Goal: Information Seeking & Learning: Learn about a topic

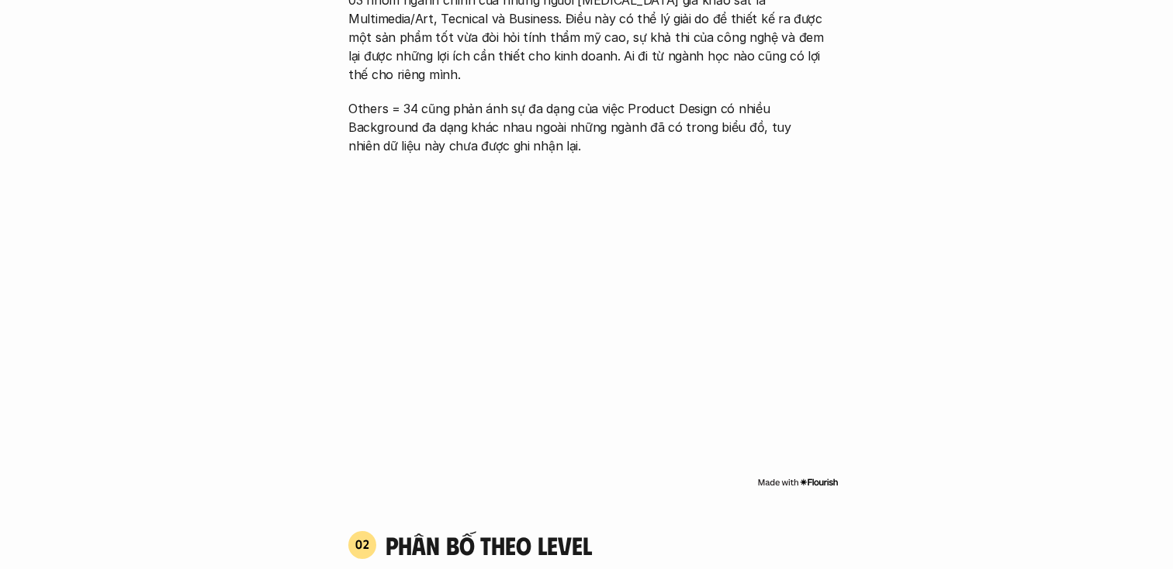
scroll to position [873, 0]
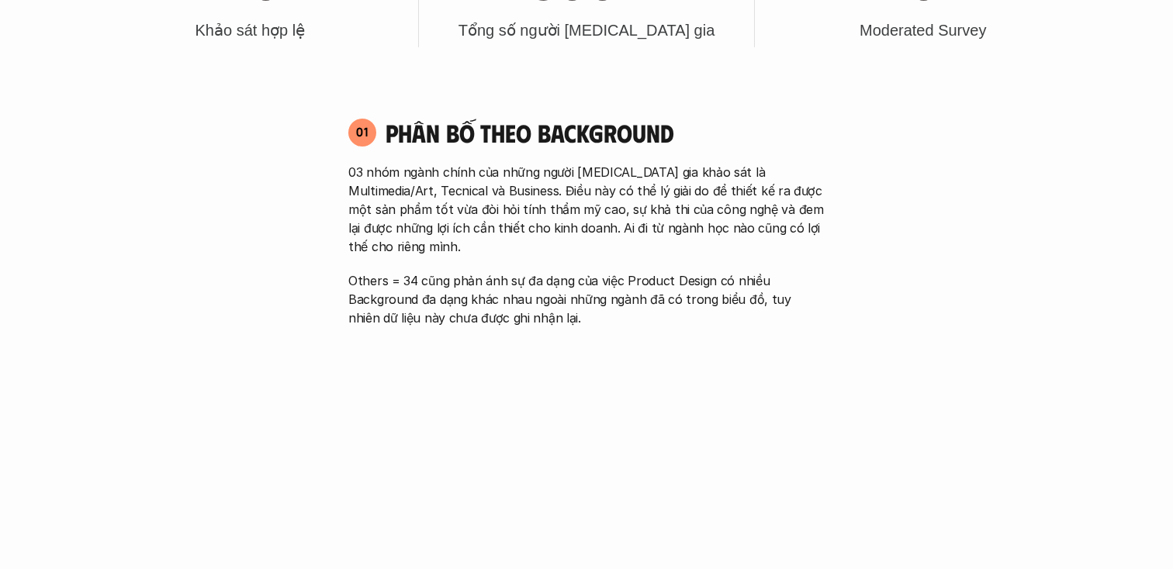
click at [483, 211] on p "03 nhóm ngành chính của những người [MEDICAL_DATA] gia khảo sát là Multimedia/A…" at bounding box center [586, 209] width 476 height 93
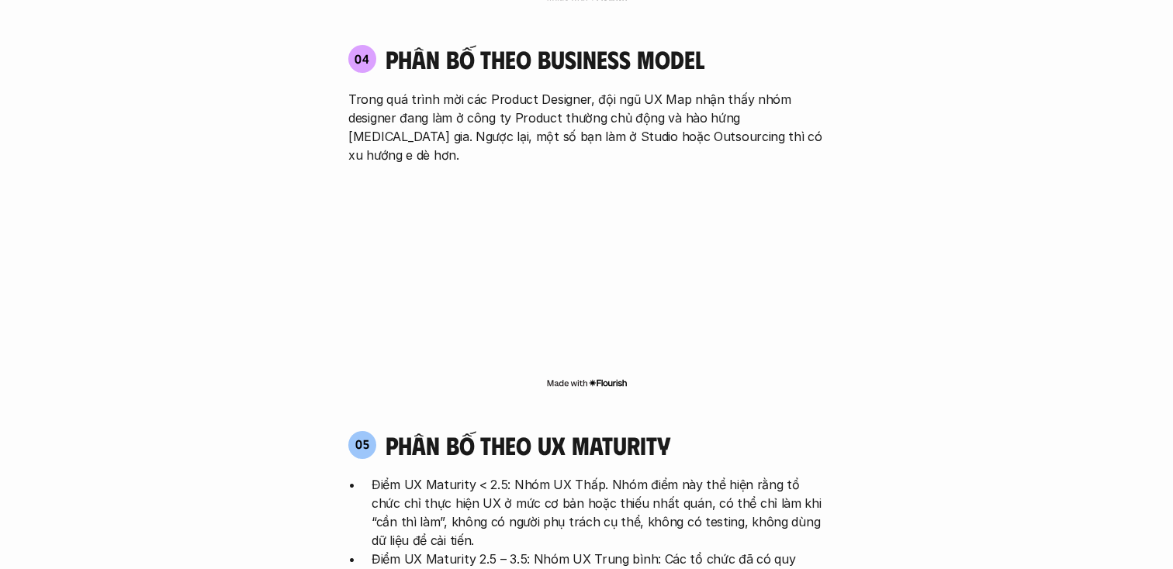
scroll to position [2727, 0]
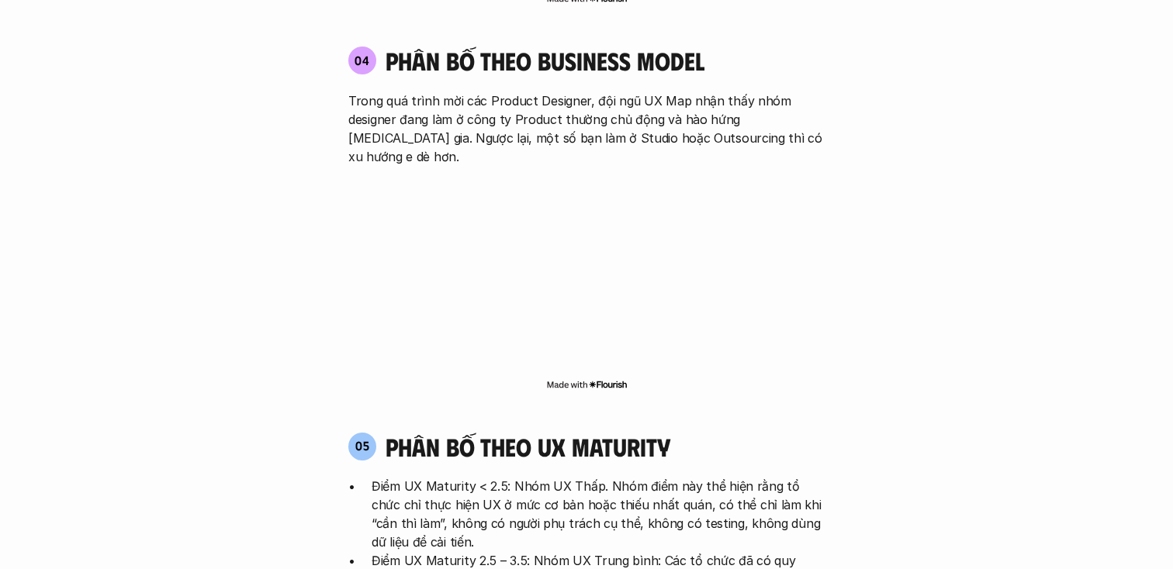
click at [655, 432] on h4 "phân bố theo ux maturity" at bounding box center [528, 446] width 285 height 29
click at [668, 477] on p "Điểm UX Maturity < 2.5: Nhóm UX Thấp. Nhóm điểm này thể hiện rằng tổ chức chỉ t…" at bounding box center [598, 514] width 453 height 74
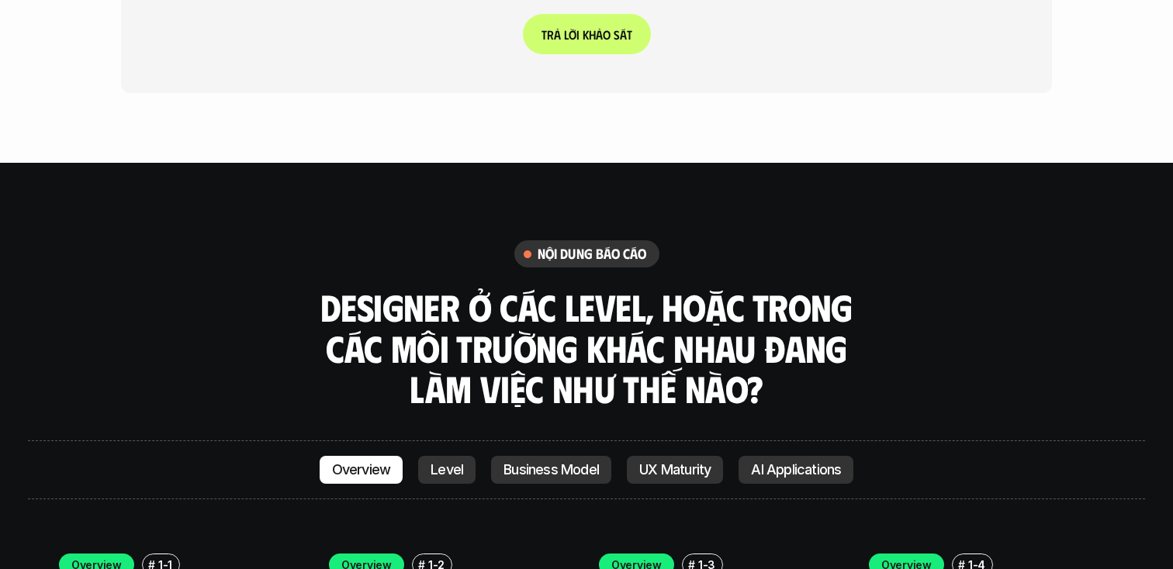
scroll to position [4013, 0]
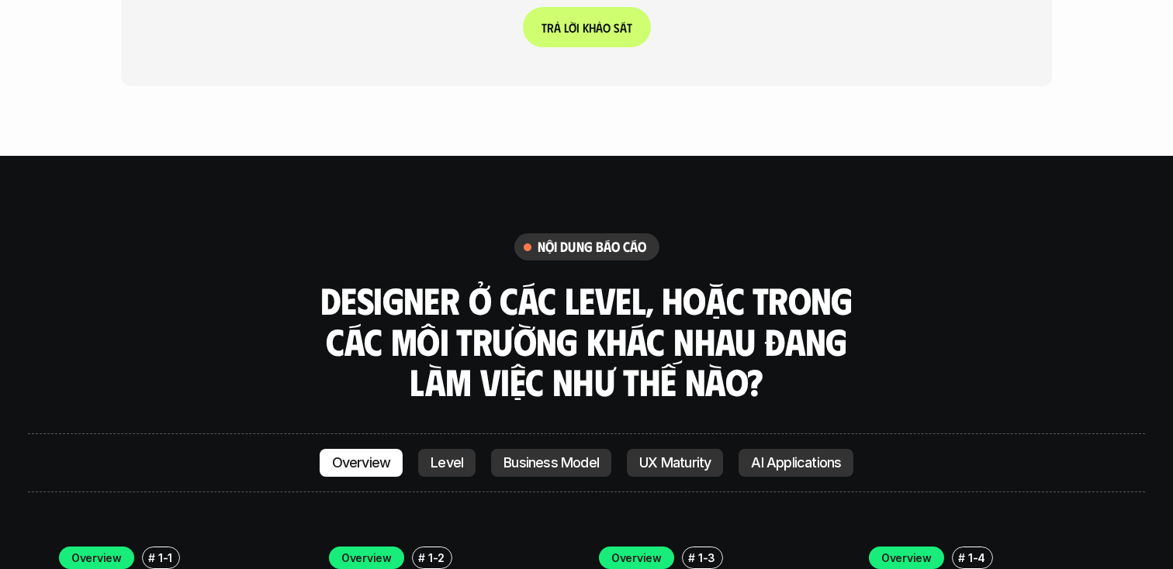
click at [524, 449] on link "Business Model" at bounding box center [551, 463] width 120 height 28
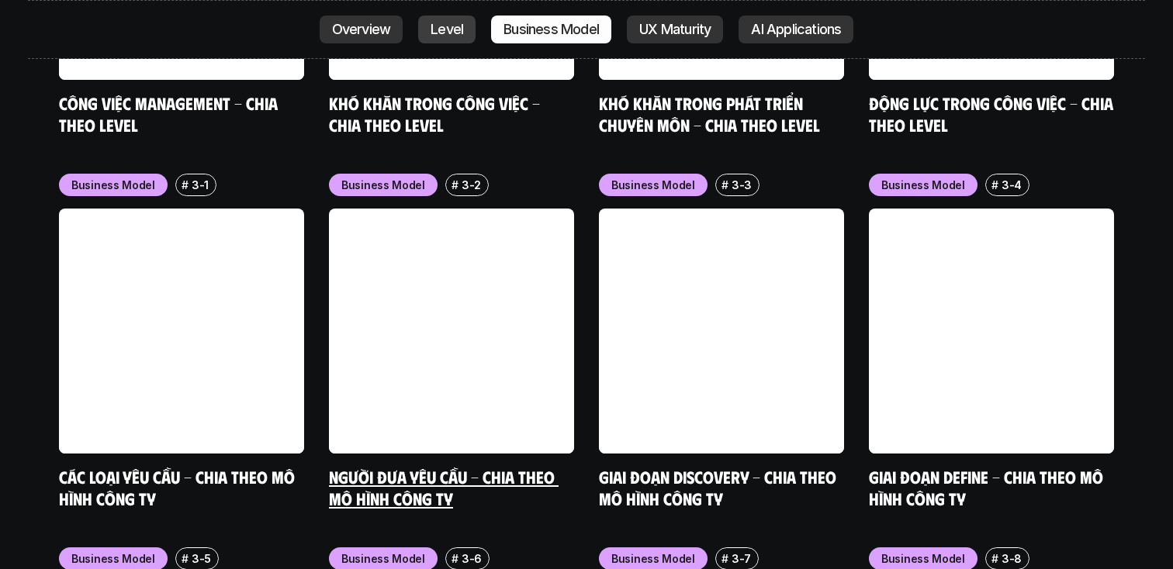
scroll to position [6267, 0]
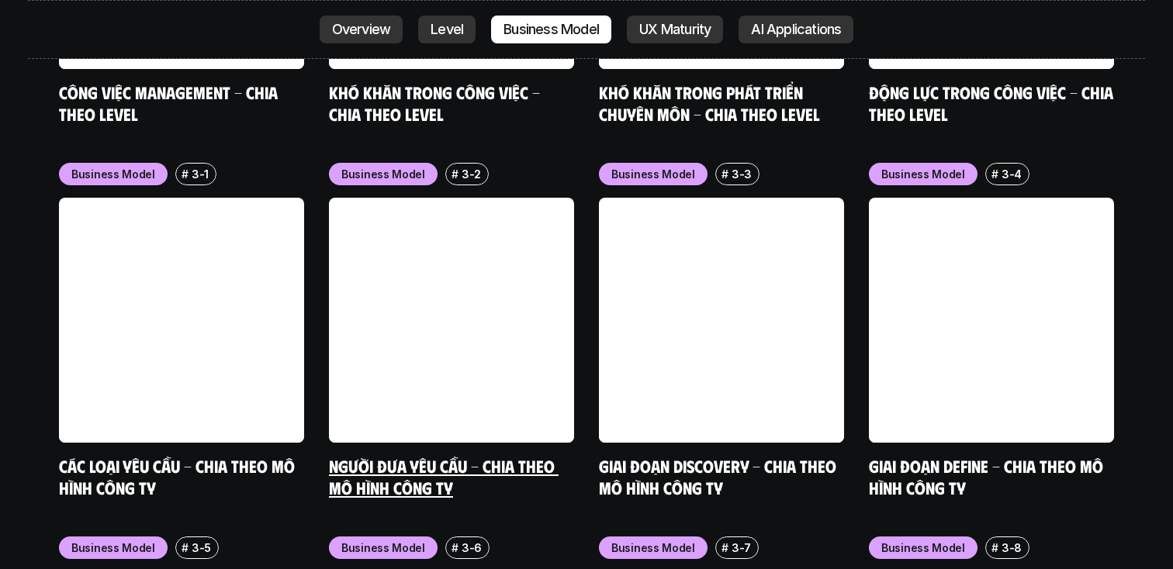
click at [438, 455] on link "Người đưa yêu cầu - Chia theo mô hình công ty" at bounding box center [444, 476] width 230 height 43
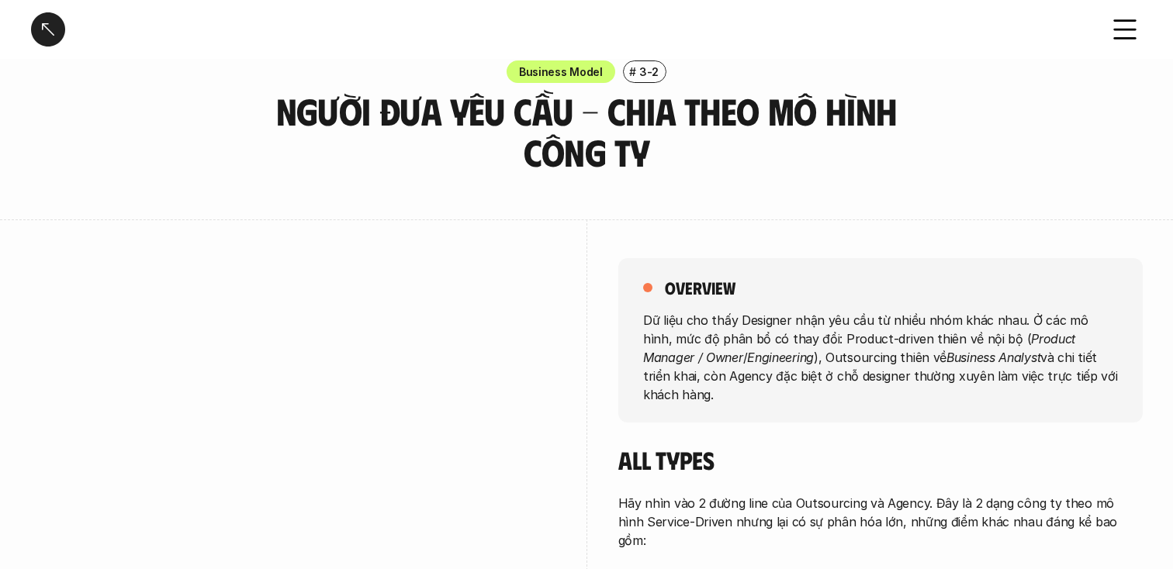
scroll to position [209, 0]
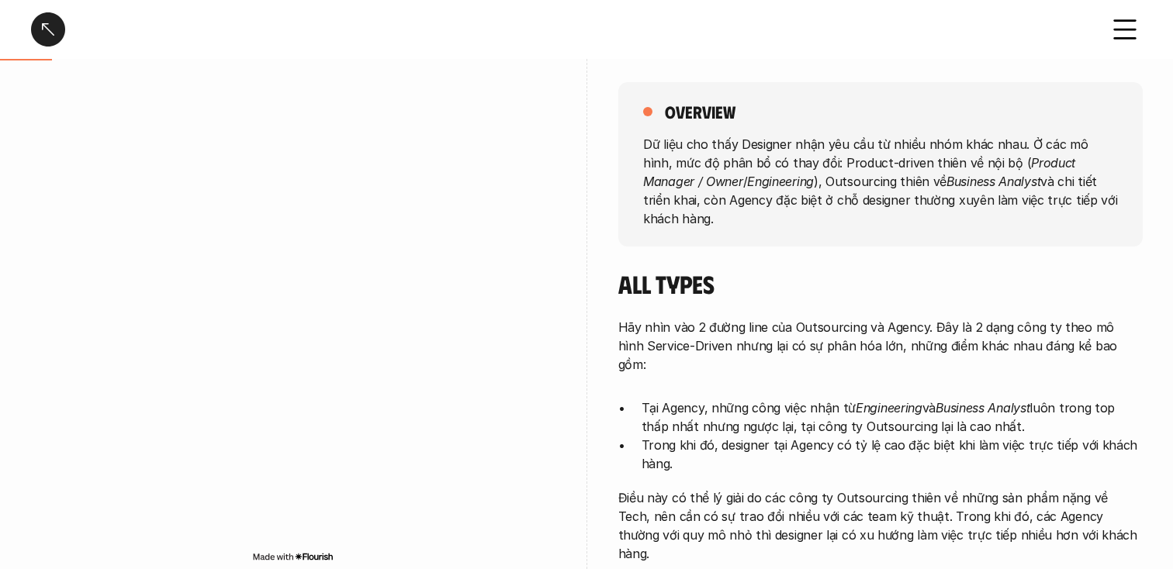
click at [832, 327] on p "Hãy nhìn vào 2 đường line của Outsourcing và Agency. Đây là 2 dạng công ty theo…" at bounding box center [880, 346] width 524 height 56
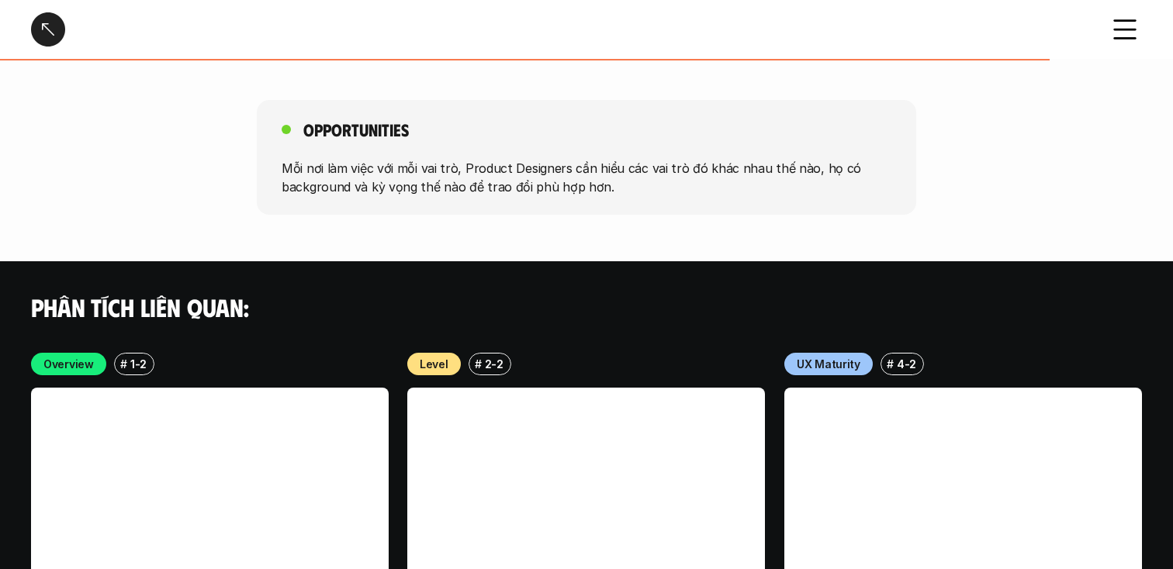
scroll to position [2912, 0]
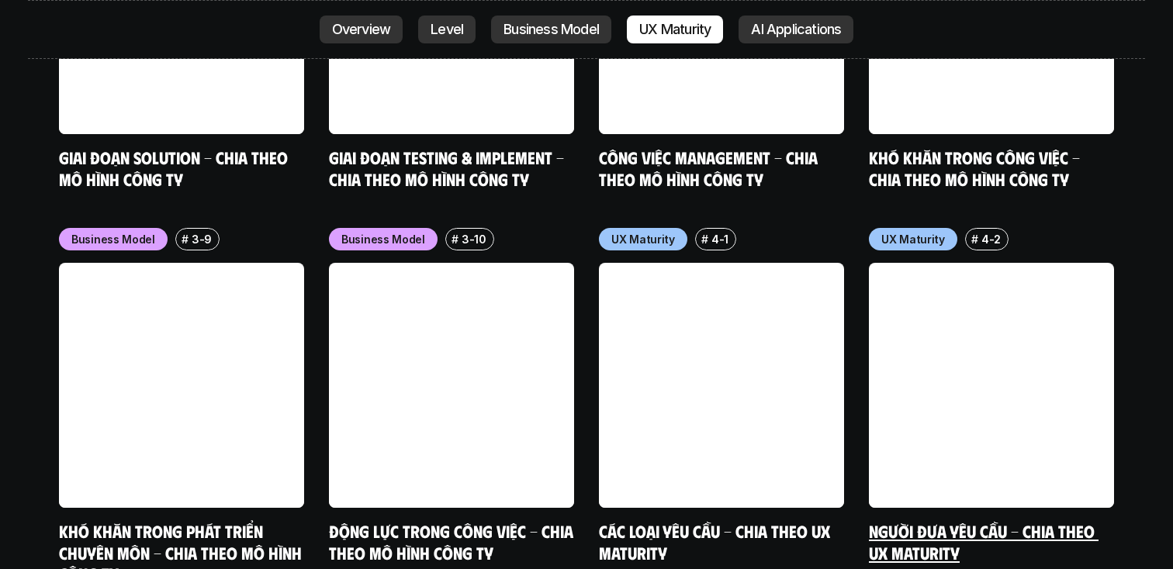
scroll to position [6925, 0]
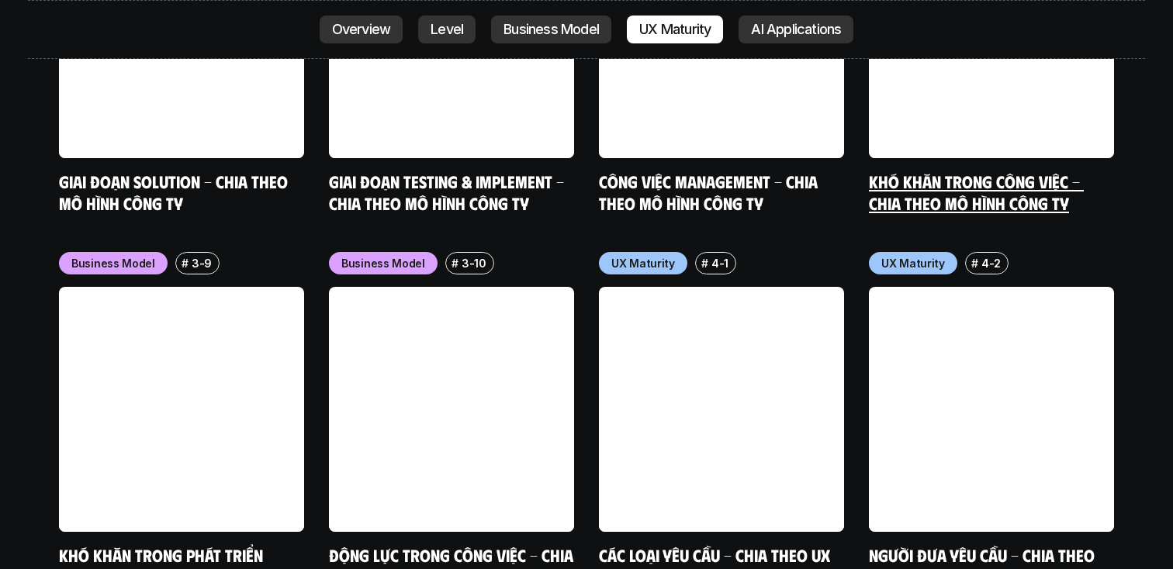
click at [929, 171] on link "Khó khăn trong công việc - Chia theo mô hình công ty" at bounding box center [976, 192] width 215 height 43
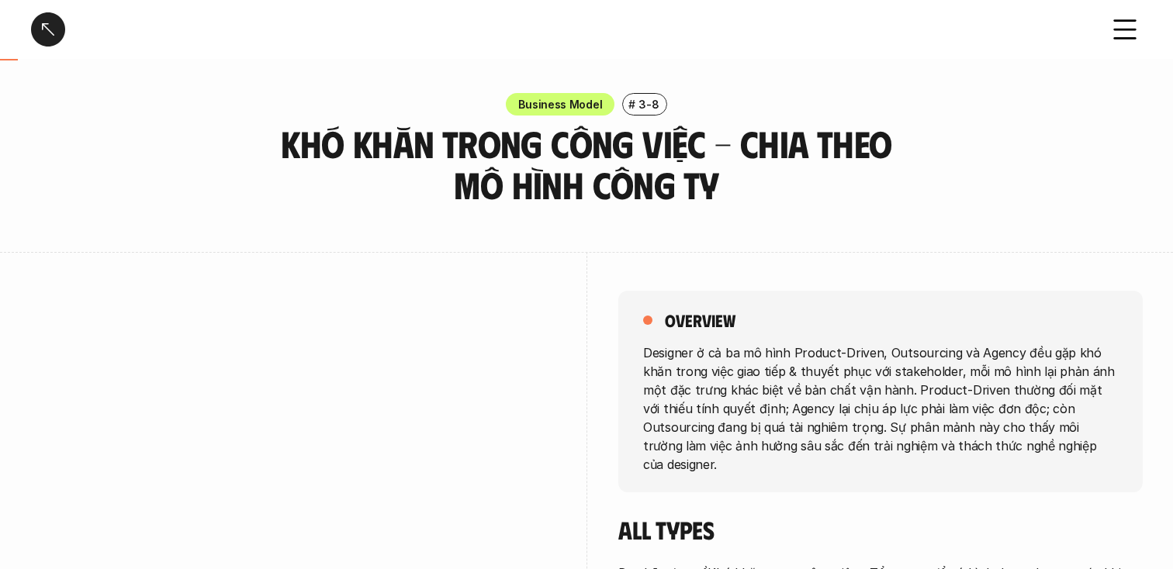
click at [1105, 29] on div "Khó khăn trong công việc - Chia theo mô hình công ty" at bounding box center [586, 29] width 1173 height 59
click at [49, 37] on div at bounding box center [48, 29] width 34 height 34
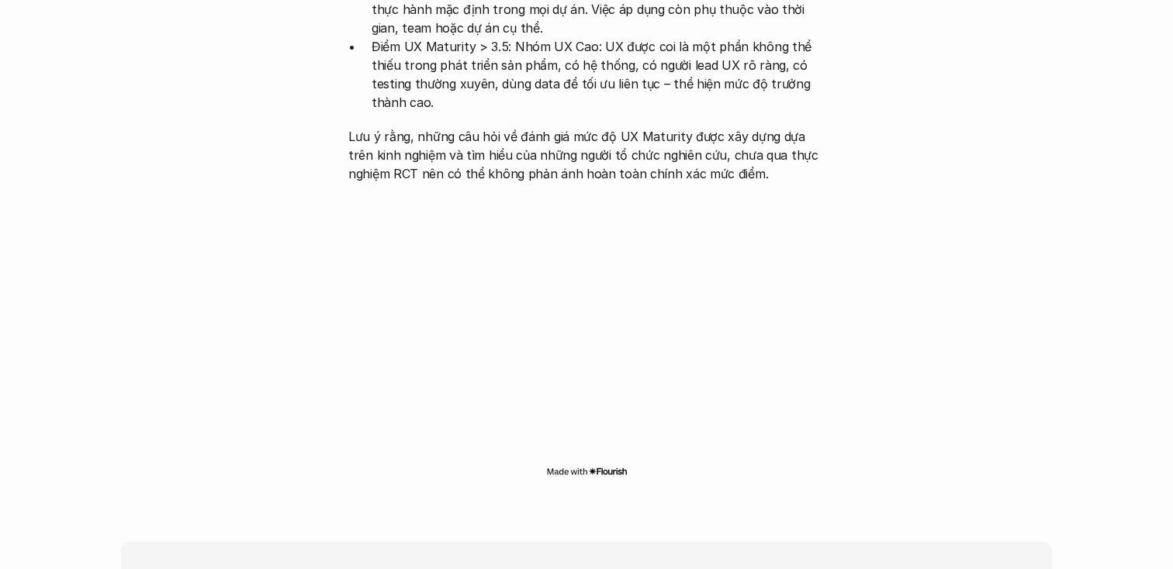
scroll to position [3605, 0]
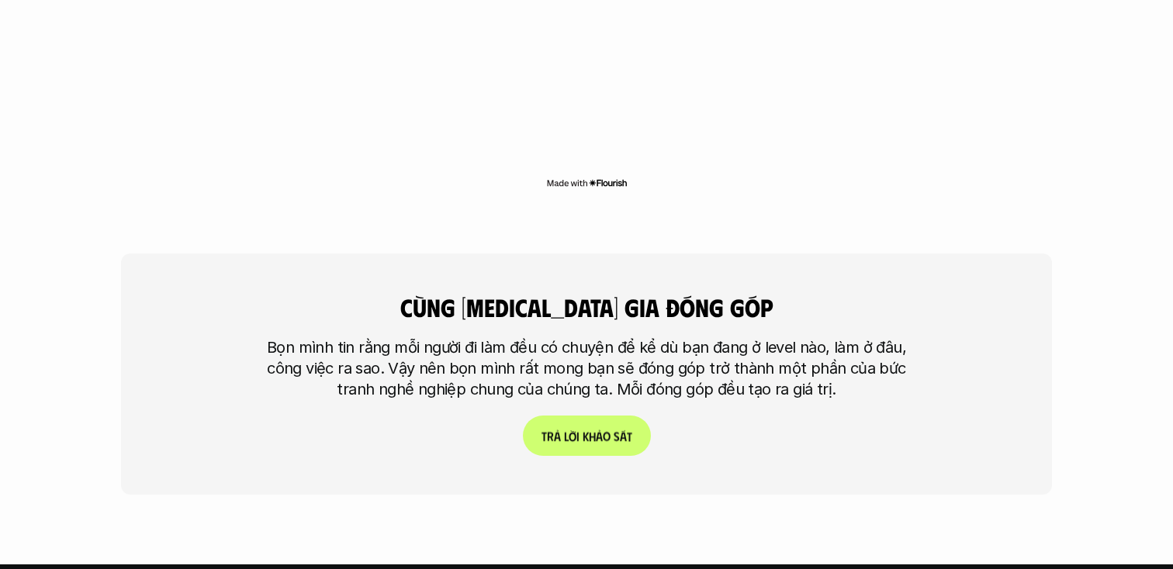
click at [574, 429] on p "T r ả l ờ i k h ả o s á t" at bounding box center [586, 436] width 91 height 15
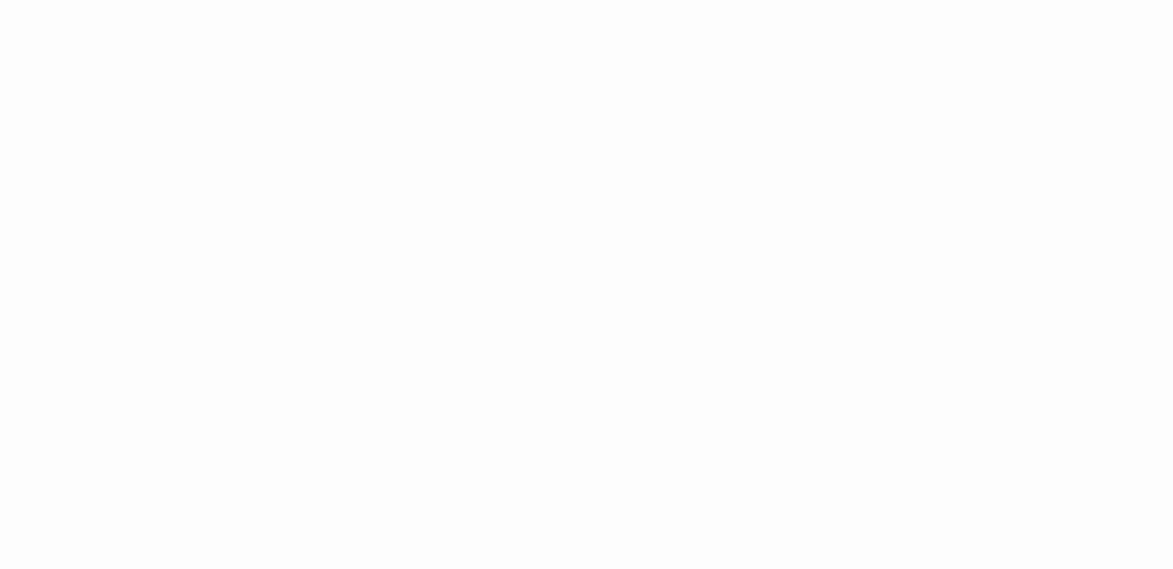
scroll to position [2592, 0]
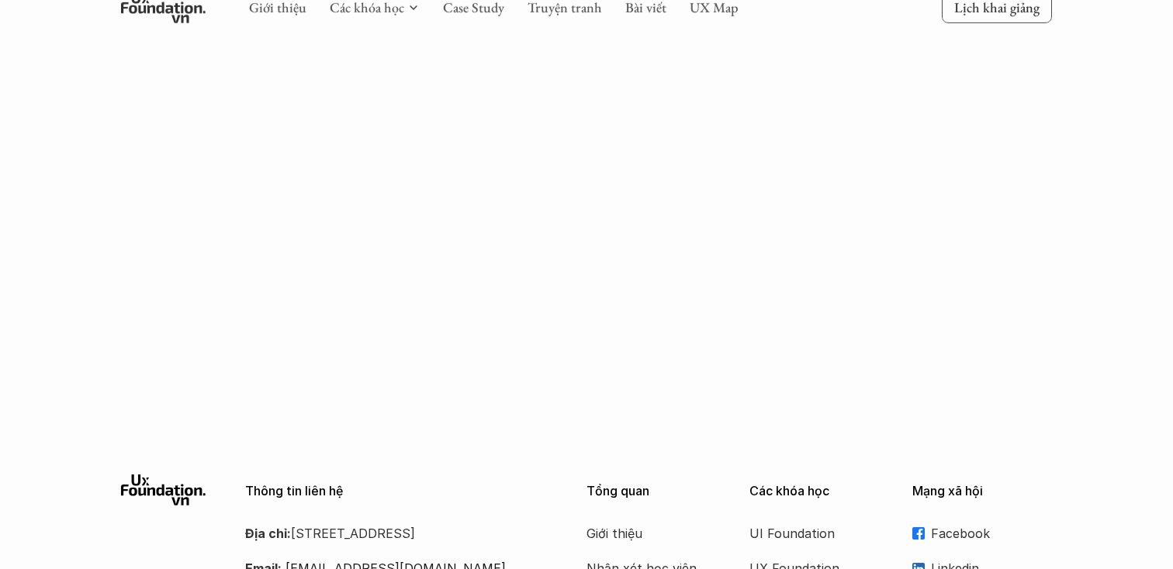
scroll to position [1101, 0]
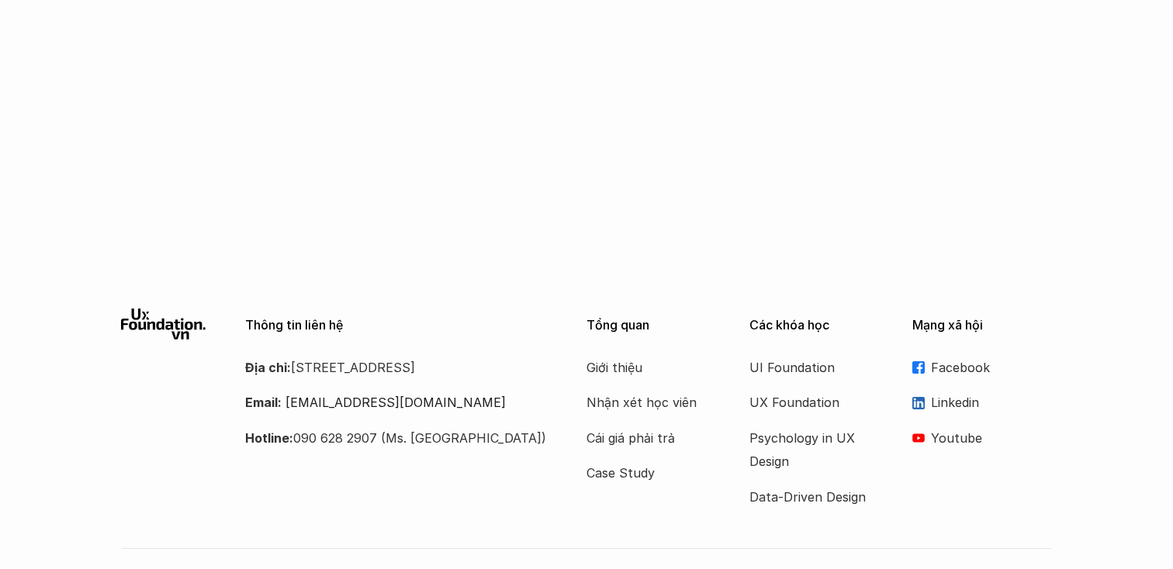
click at [346, 211] on div at bounding box center [586, 248] width 1173 height 74
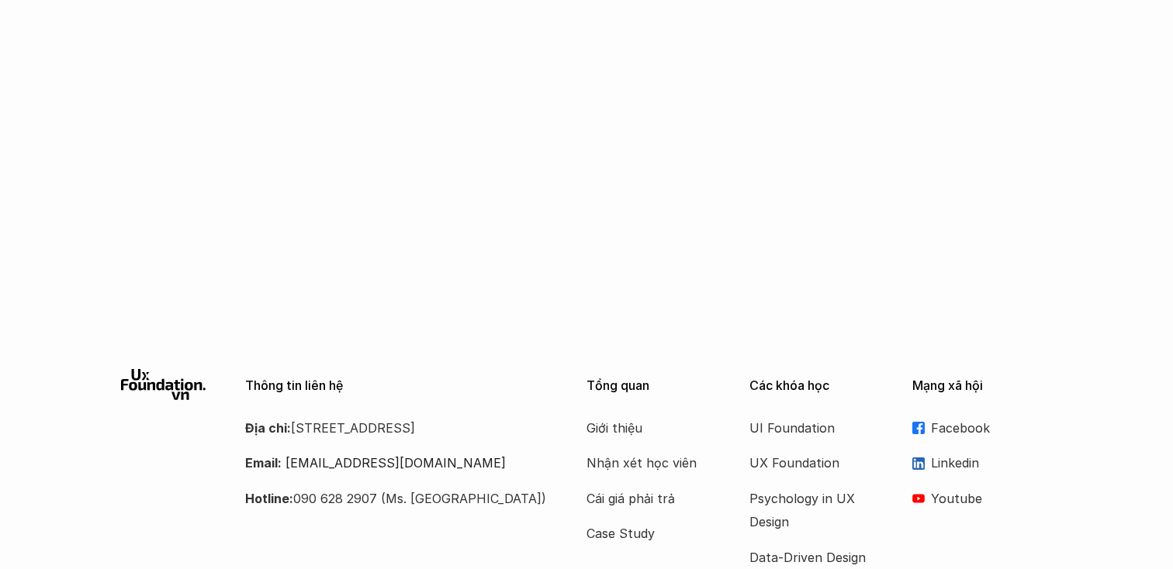
scroll to position [1039, 0]
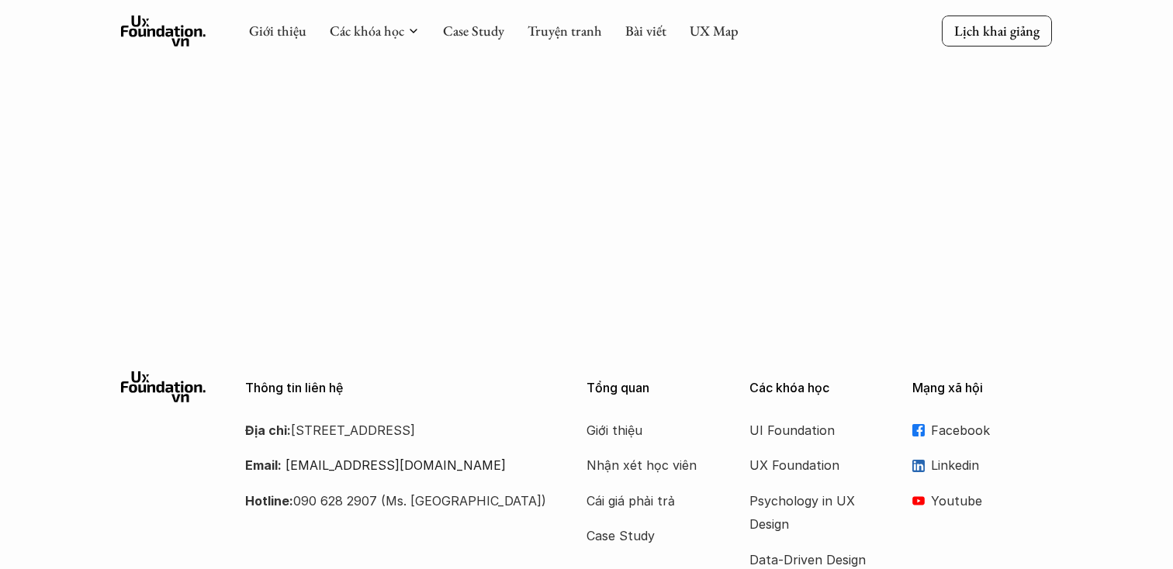
click at [135, 20] on icon at bounding box center [163, 31] width 85 height 31
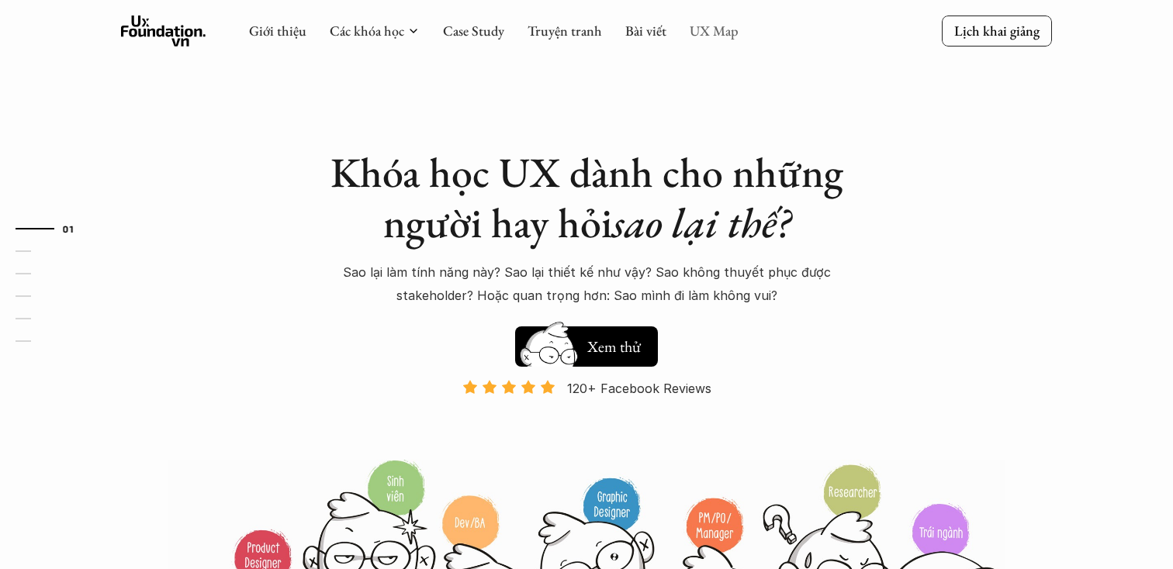
click at [715, 33] on link "UX Map" at bounding box center [714, 31] width 49 height 18
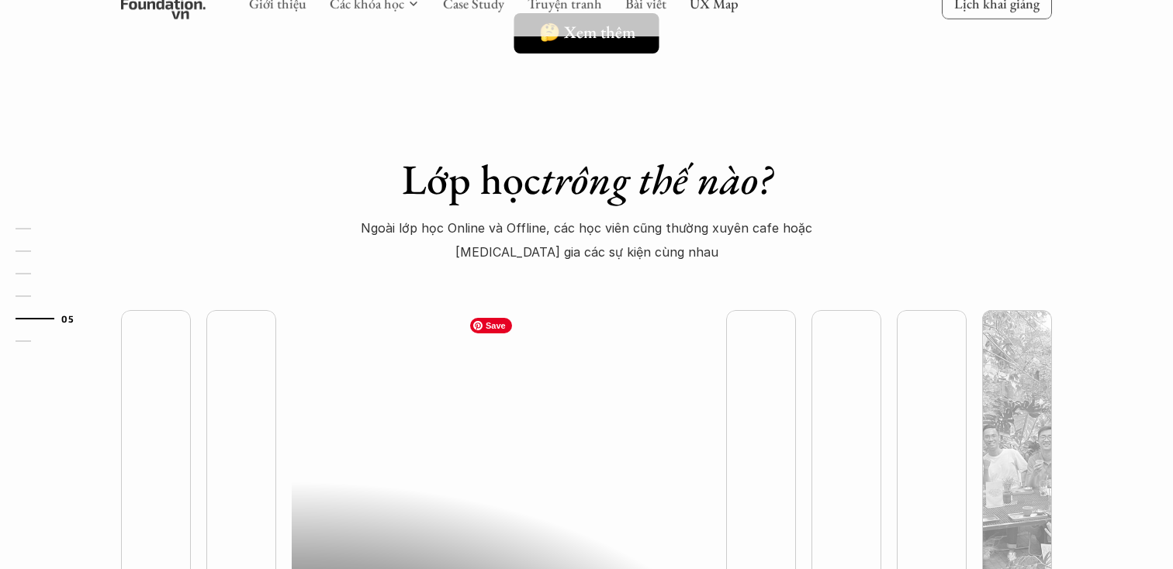
scroll to position [3902, 0]
